Goal: Check status: Check status

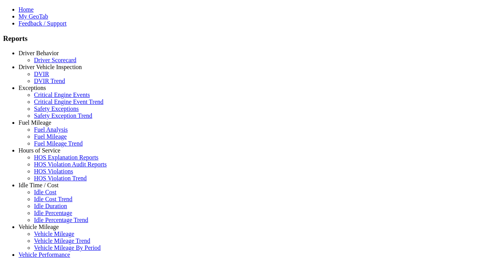
click at [44, 70] on link "Driver Vehicle Inspection" at bounding box center [50, 67] width 63 height 7
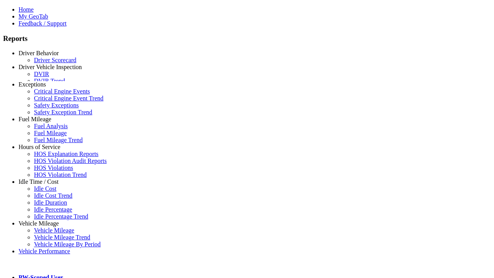
click at [49, 77] on link "DVIR" at bounding box center [41, 74] width 15 height 7
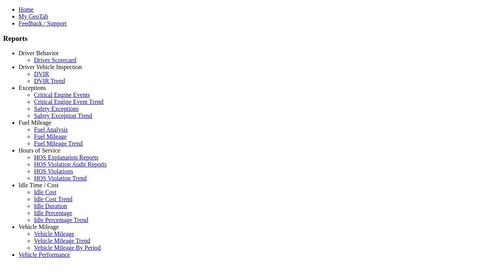
select select "**********"
type input "**********"
